Goal: Obtain resource: Obtain resource

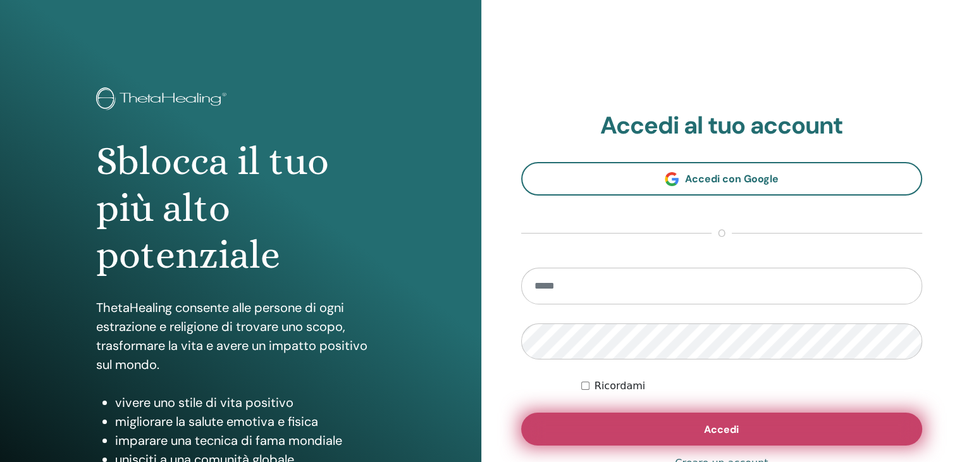
type input "**********"
click at [649, 422] on button "Accedi" at bounding box center [721, 428] width 401 height 33
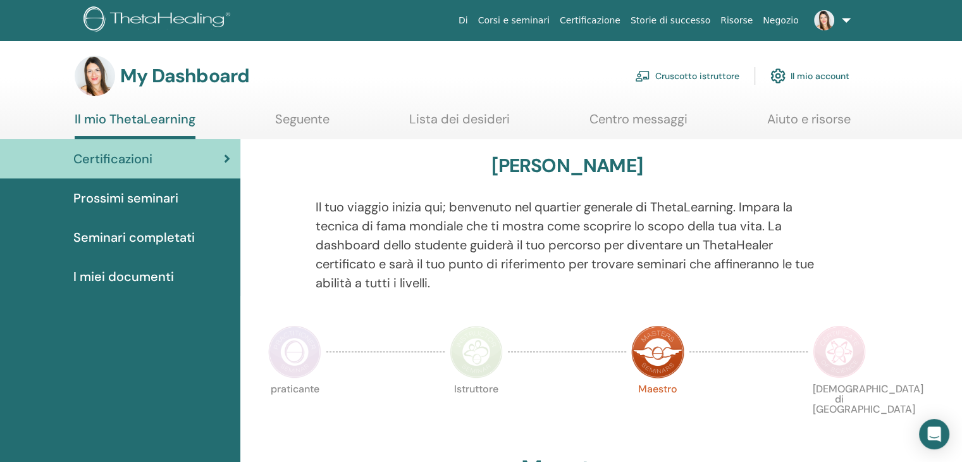
click at [699, 77] on link "Cruscotto istruttore" at bounding box center [687, 76] width 104 height 28
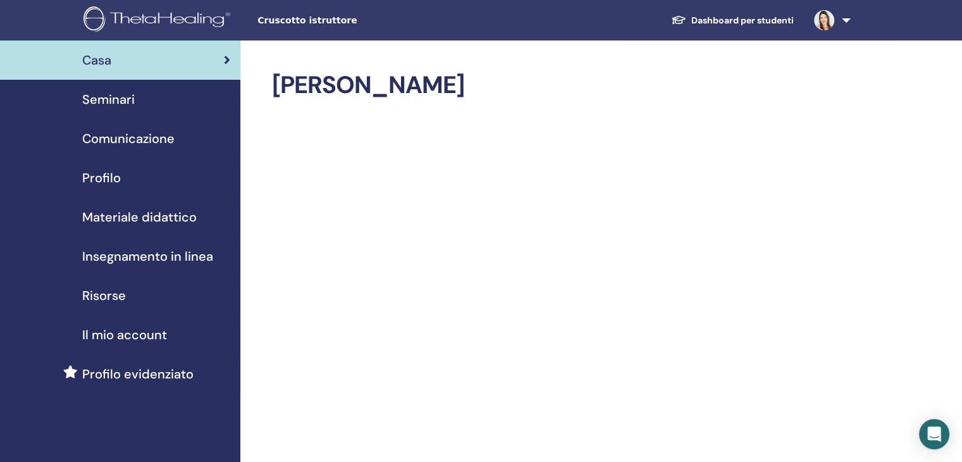
click at [171, 220] on span "Materiale didattico" at bounding box center [139, 216] width 114 height 19
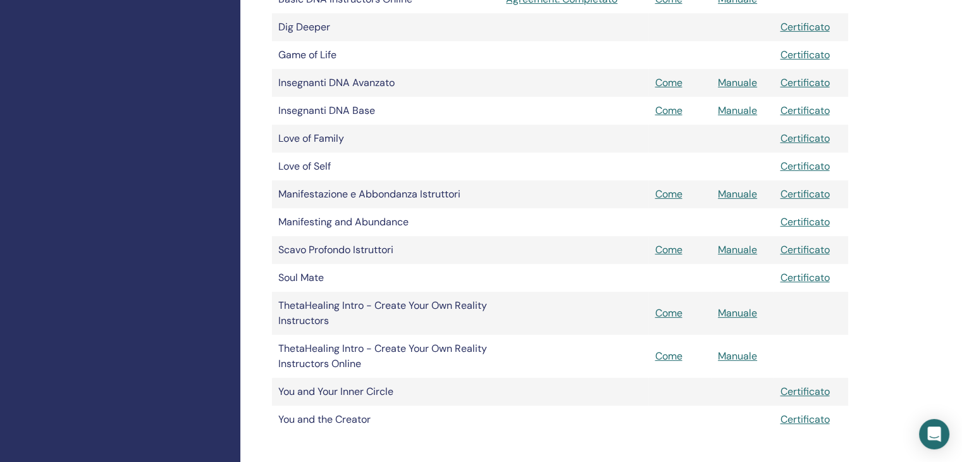
scroll to position [443, 0]
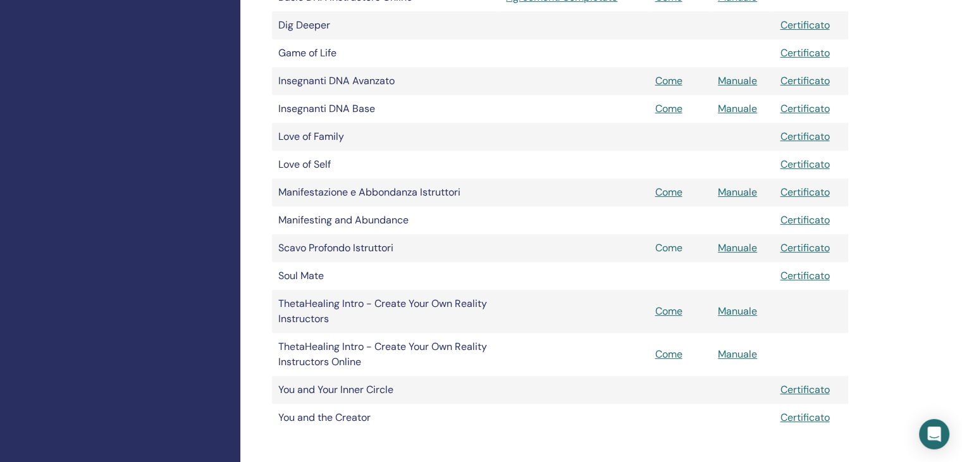
click at [668, 250] on link "Come" at bounding box center [667, 247] width 27 height 13
